Goal: Task Accomplishment & Management: Manage account settings

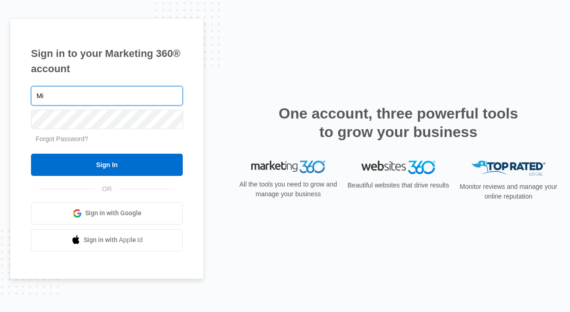
type input "M"
type input "[EMAIL_ADDRESS][DOMAIN_NAME]"
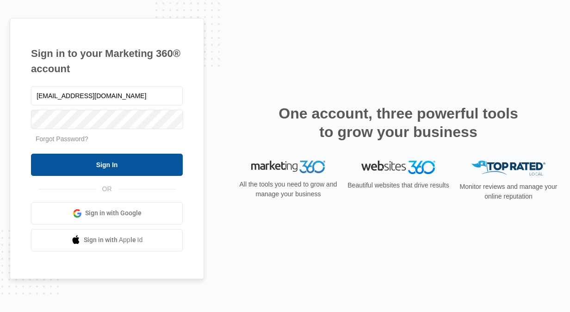
click at [149, 162] on input "Sign In" at bounding box center [107, 165] width 152 height 22
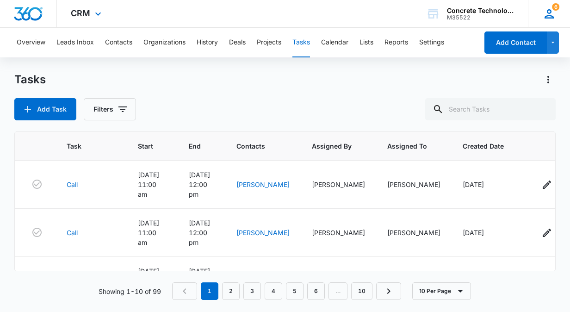
click at [548, 16] on icon at bounding box center [549, 13] width 9 height 9
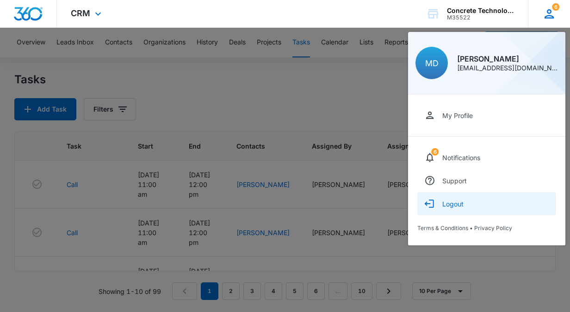
click at [461, 203] on div "Logout" at bounding box center [452, 204] width 21 height 8
